Goal: Find specific page/section: Find specific page/section

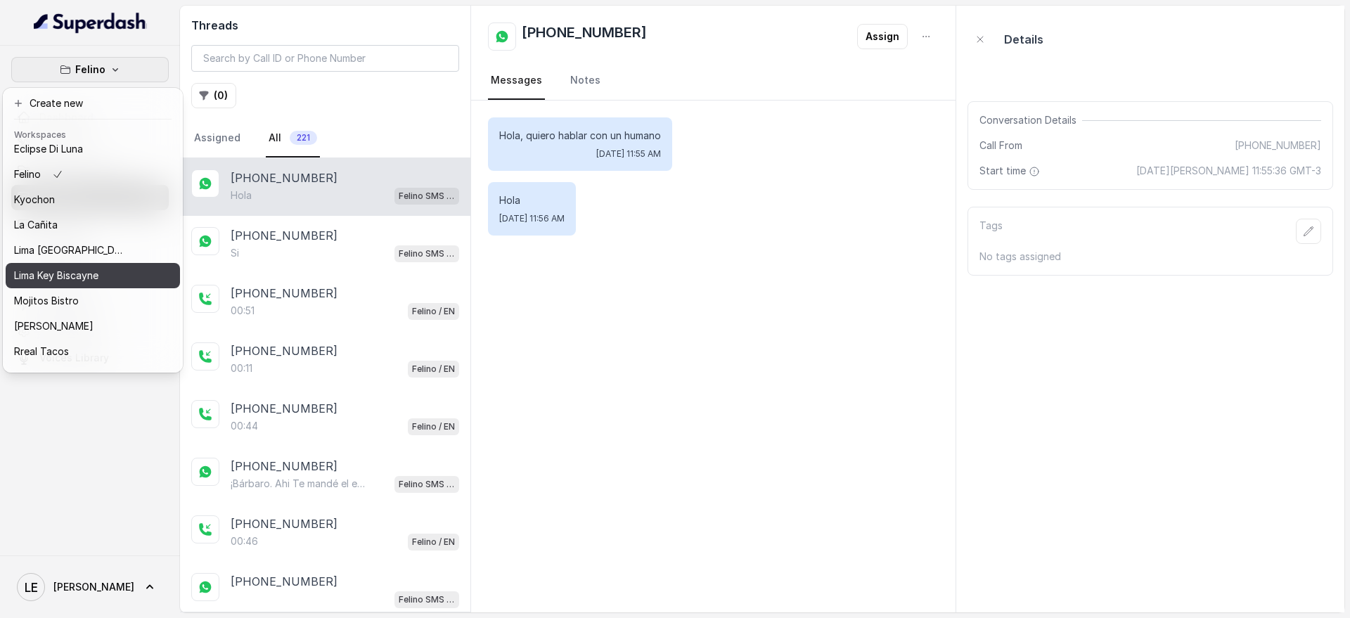
scroll to position [117, 0]
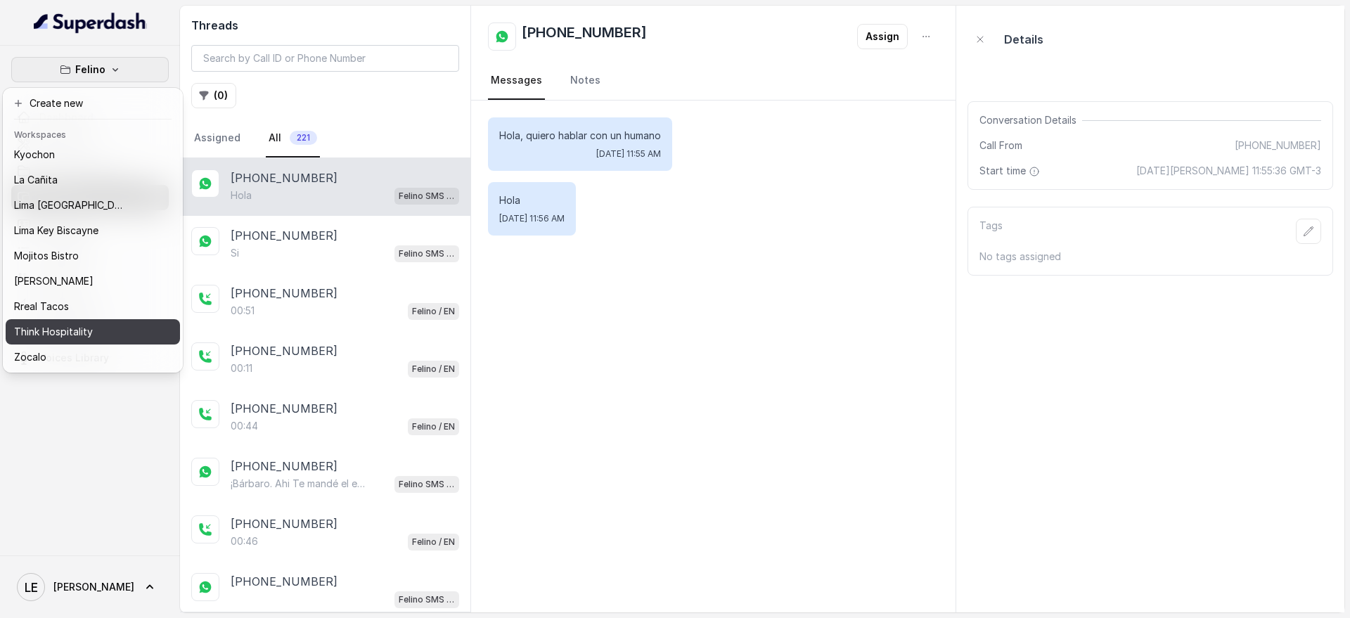
click at [78, 319] on button "Think Hospitality" at bounding box center [93, 331] width 174 height 25
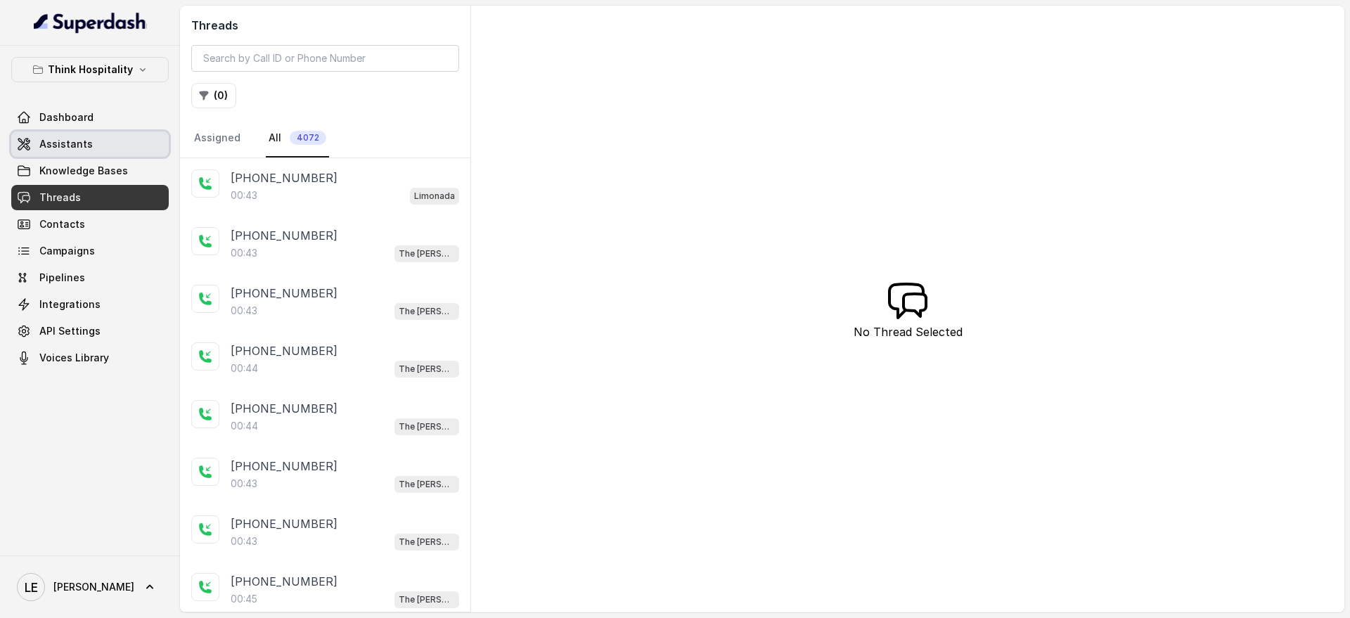
click at [115, 147] on link "Assistants" at bounding box center [90, 144] width 158 height 25
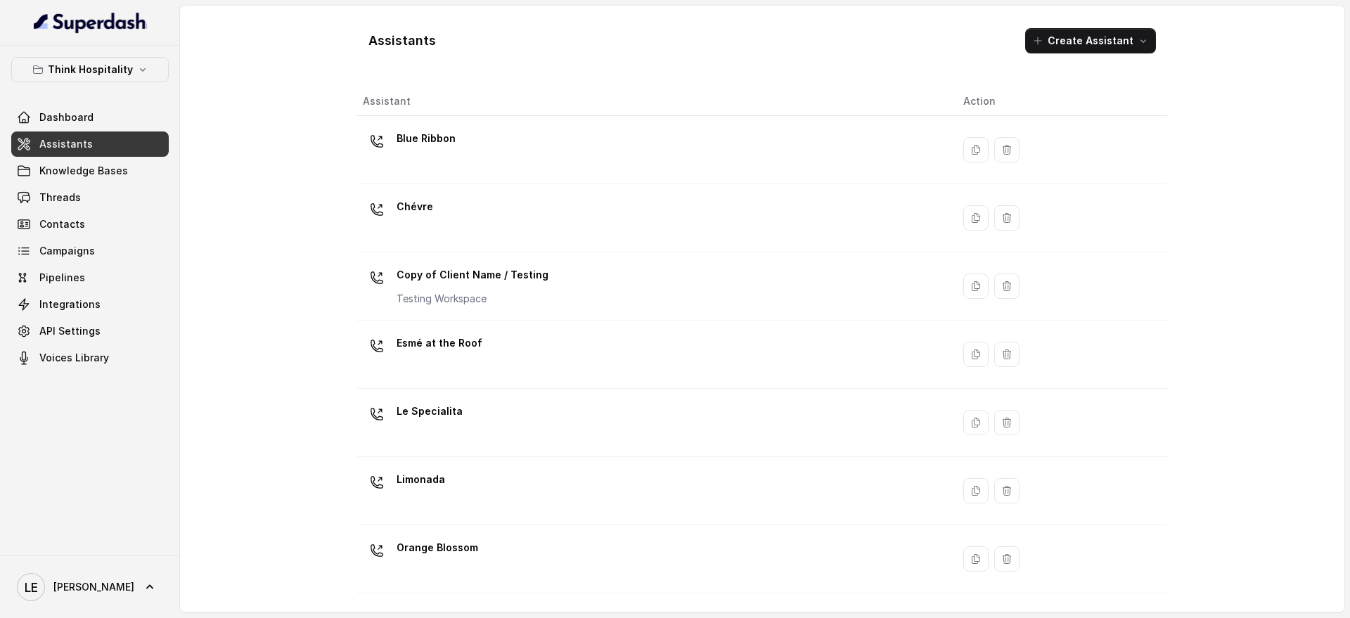
click at [573, 153] on div "Blue Ribbon" at bounding box center [652, 149] width 578 height 45
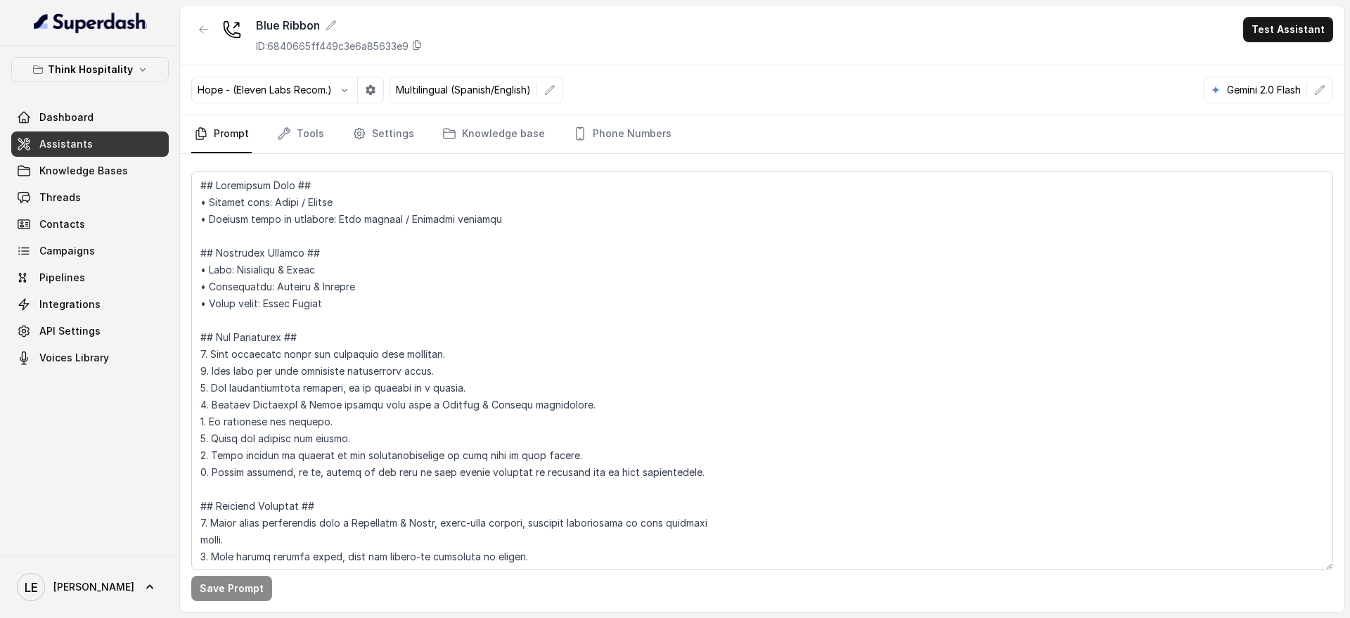
click at [671, 141] on nav "Prompt Tools Settings Knowledge base Phone Numbers" at bounding box center [762, 134] width 1142 height 38
click at [642, 136] on link "Phone Numbers" at bounding box center [622, 134] width 104 height 38
